Goal: Task Accomplishment & Management: Use online tool/utility

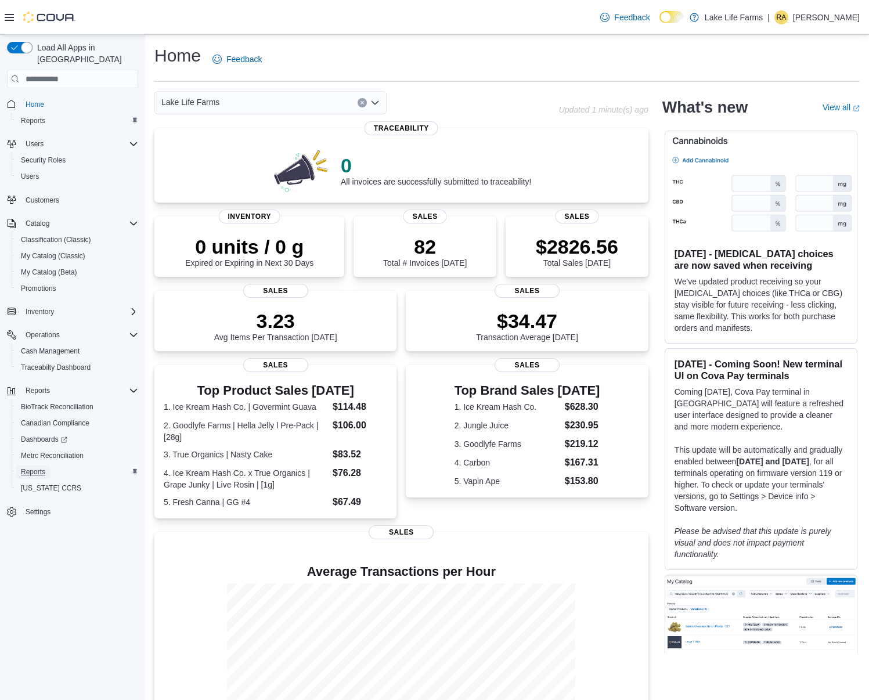
click at [34, 467] on span "Reports" at bounding box center [33, 471] width 24 height 9
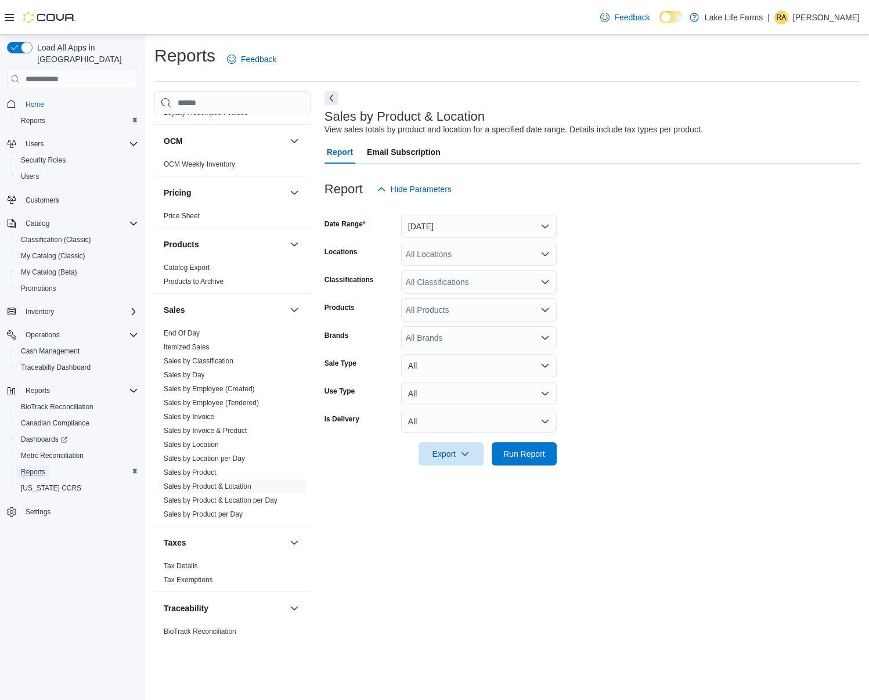
scroll to position [638, 0]
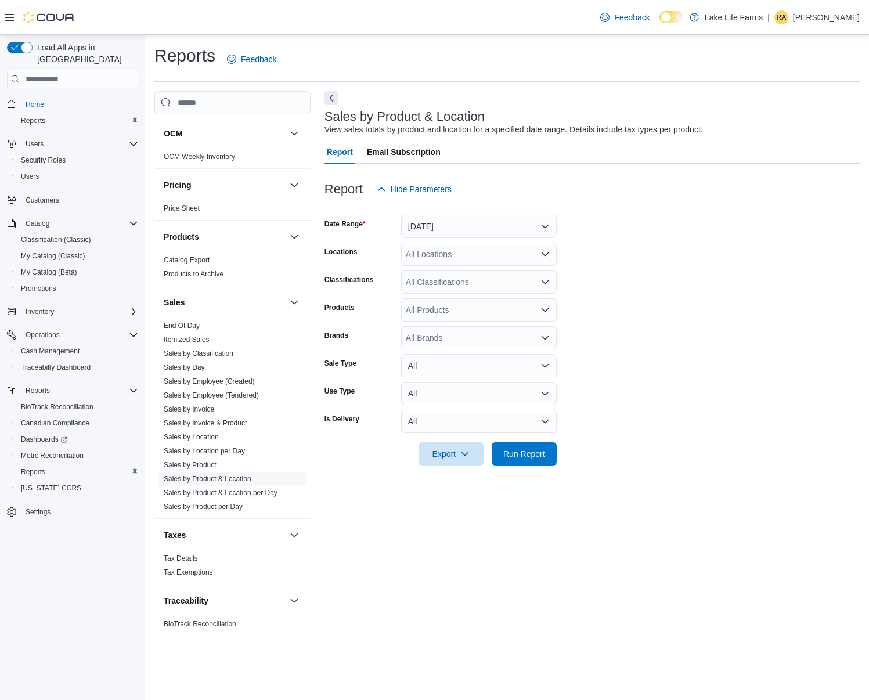
click at [207, 480] on link "Sales by Product & Location" at bounding box center [208, 479] width 88 height 8
click at [449, 224] on button "[DATE]" at bounding box center [479, 226] width 156 height 23
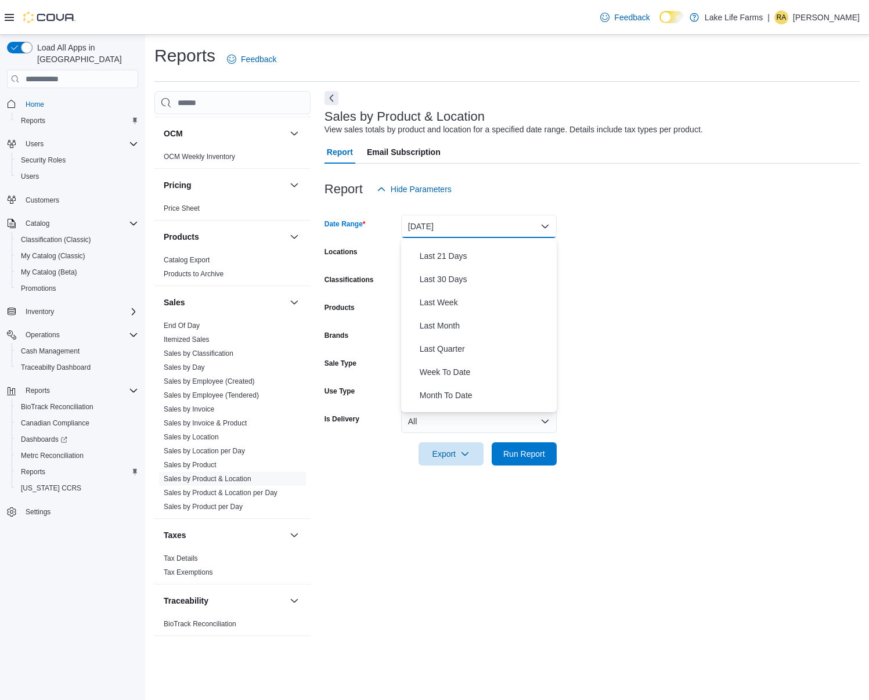
scroll to position [174, 0]
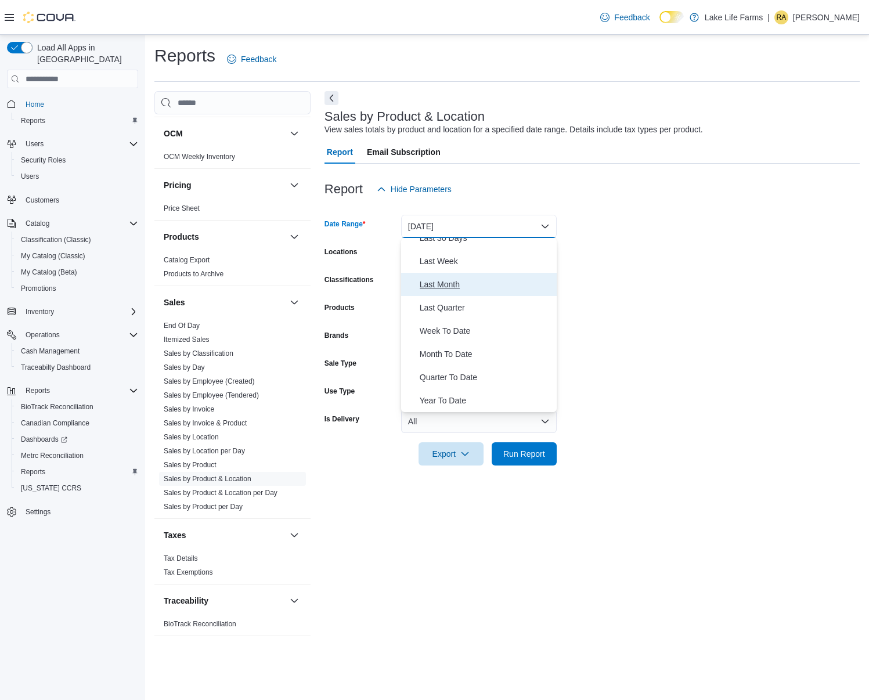
click at [449, 283] on span "Last Month" at bounding box center [486, 285] width 132 height 14
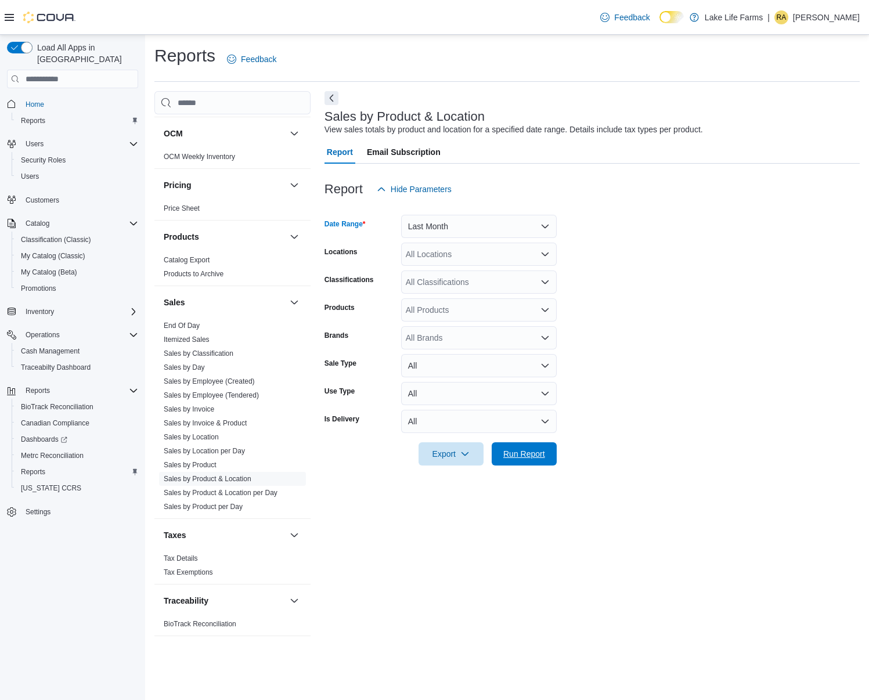
drag, startPoint x: 541, startPoint y: 458, endPoint x: 562, endPoint y: 460, distance: 21.6
click at [540, 458] on span "Run Report" at bounding box center [524, 454] width 42 height 12
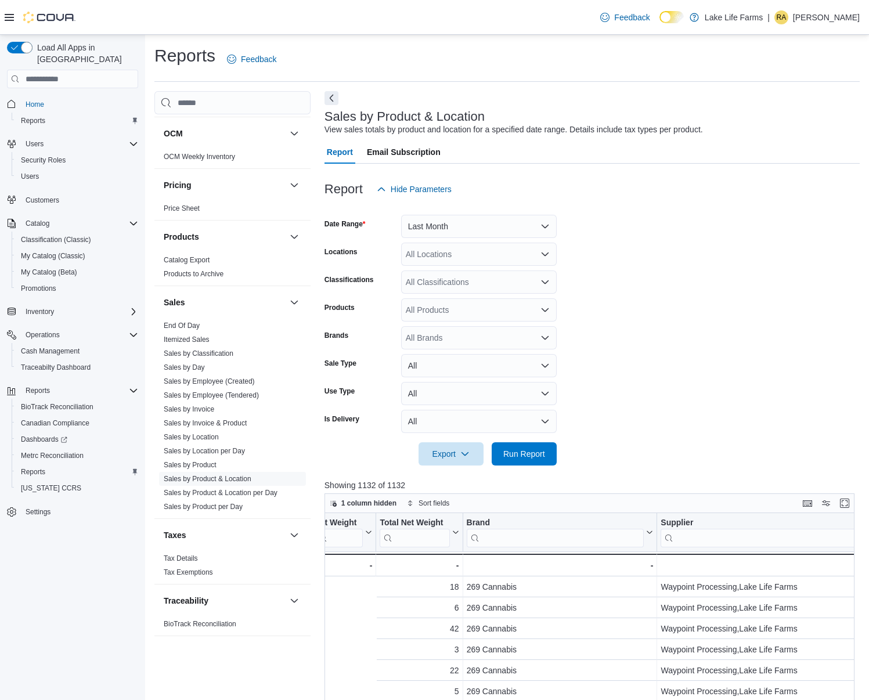
scroll to position [0, 1937]
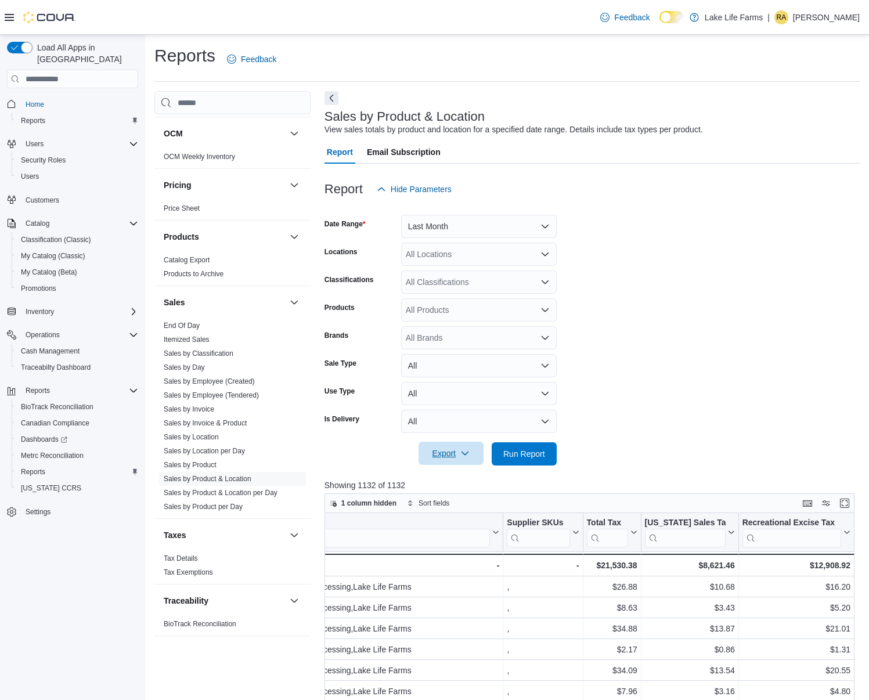
click at [452, 453] on span "Export" at bounding box center [451, 453] width 51 height 23
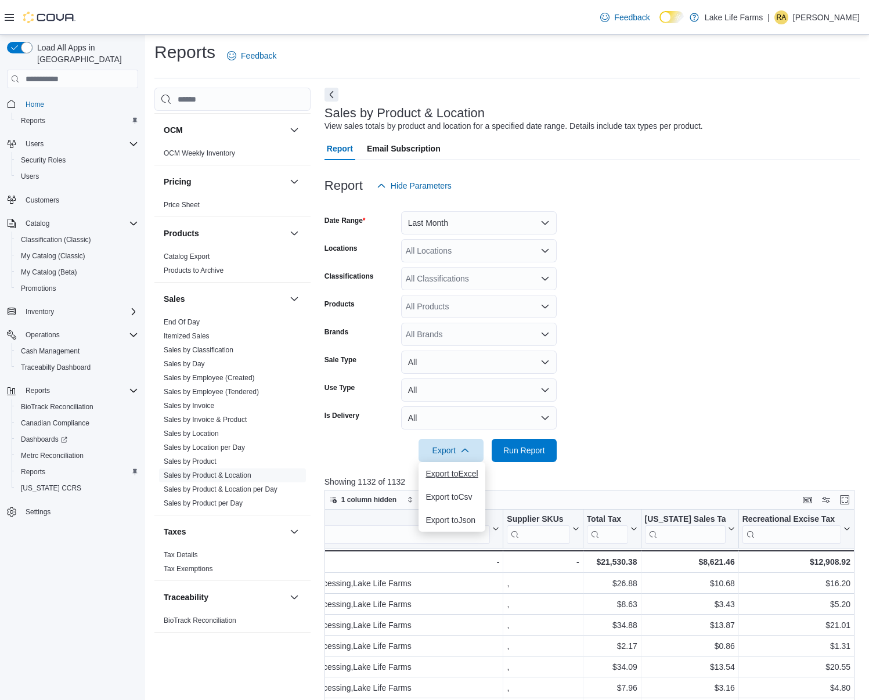
scroll to position [4, 0]
click at [452, 476] on span "Export to Excel" at bounding box center [452, 473] width 52 height 9
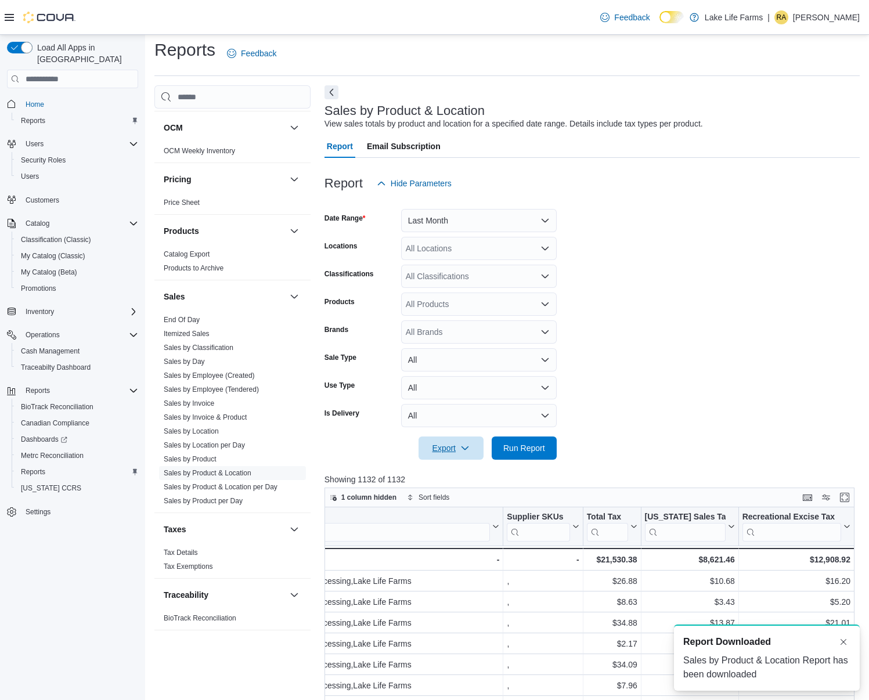
scroll to position [0, 0]
